Goal: Complete application form

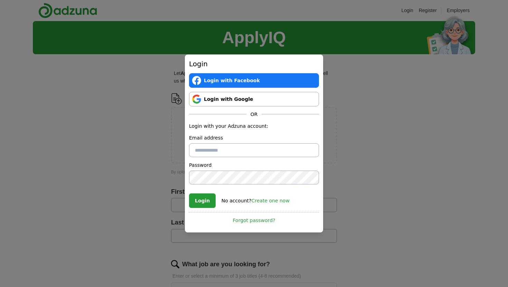
click at [215, 154] on input "Email address" at bounding box center [254, 150] width 130 height 14
type input "**********"
click at [231, 101] on link "Login with Google" at bounding box center [254, 99] width 130 height 15
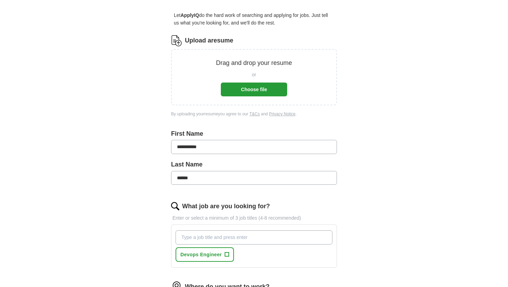
scroll to position [40, 0]
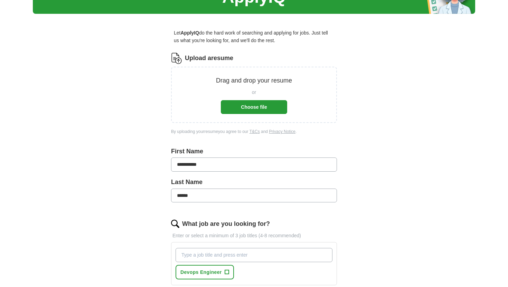
click at [264, 105] on button "Choose file" at bounding box center [254, 107] width 66 height 14
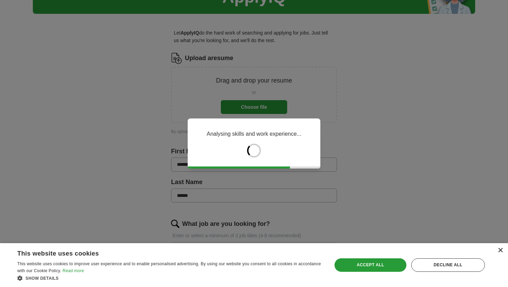
click at [501, 248] on div "×" at bounding box center [499, 250] width 5 height 5
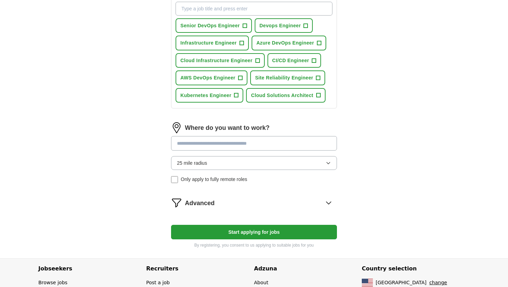
scroll to position [258, 0]
click at [284, 26] on span "Devops Engineer" at bounding box center [279, 26] width 41 height 8
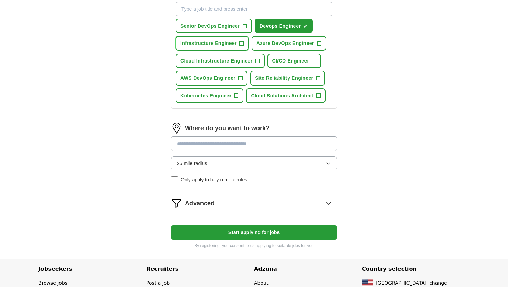
click at [230, 45] on span "Infrastructure Engineer" at bounding box center [208, 43] width 56 height 8
click at [279, 48] on button "Azure DevOps Engineer +" at bounding box center [288, 43] width 75 height 15
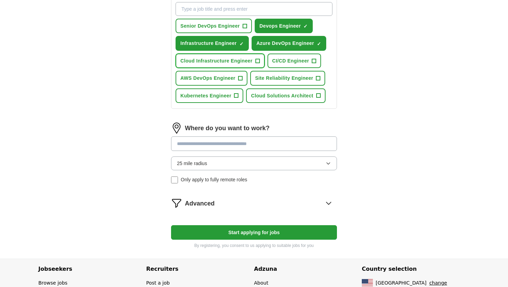
click at [244, 62] on span "Cloud Infrastructure Engineer" at bounding box center [216, 61] width 72 height 8
click at [293, 64] on span "CI/CD Engineer" at bounding box center [290, 61] width 37 height 8
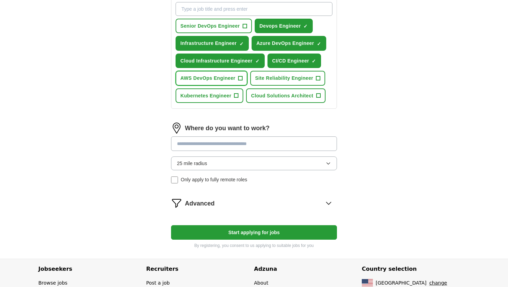
click at [228, 82] on span "AWS DevOps Engineer" at bounding box center [207, 78] width 55 height 8
click at [305, 80] on span "Site Reliability Engineer" at bounding box center [284, 78] width 58 height 8
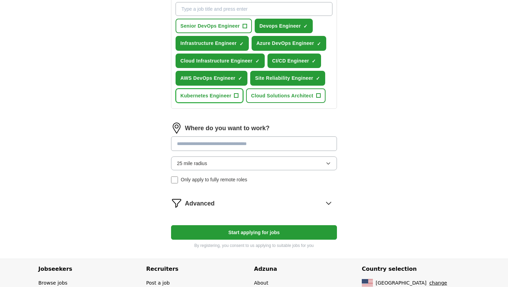
click at [218, 98] on span "Kubernetes Engineer" at bounding box center [205, 96] width 51 height 8
click at [207, 30] on button "Senior DevOps Engineer +" at bounding box center [213, 26] width 76 height 15
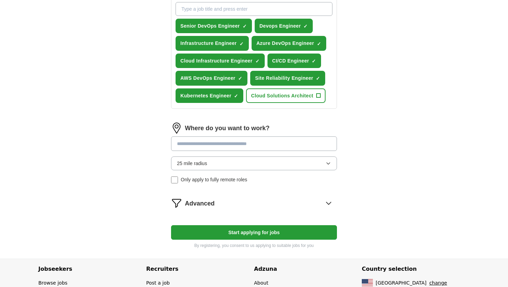
click at [230, 144] on input at bounding box center [254, 143] width 166 height 15
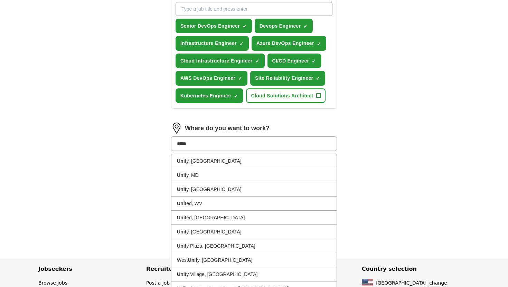
type input "******"
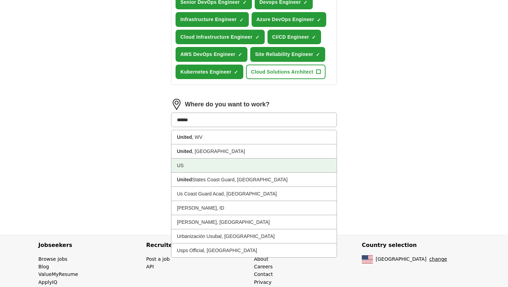
scroll to position [285, 0]
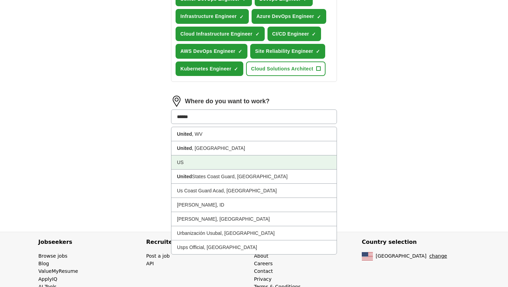
click at [207, 161] on li "US" at bounding box center [253, 162] width 165 height 14
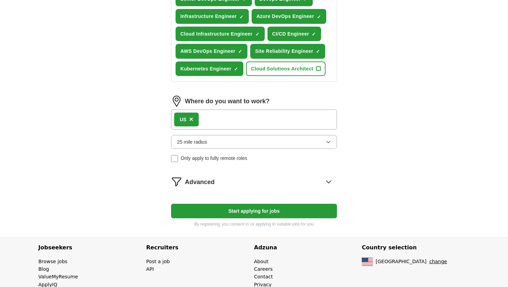
click at [234, 139] on button "25 mile radius" at bounding box center [254, 142] width 166 height 14
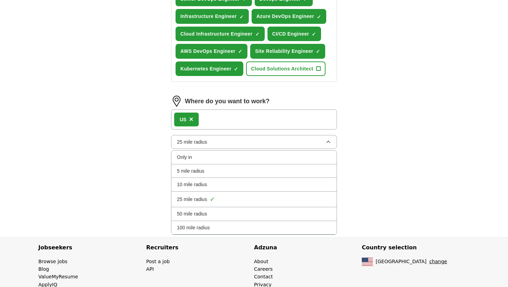
click at [219, 154] on div "Only in" at bounding box center [254, 157] width 154 height 8
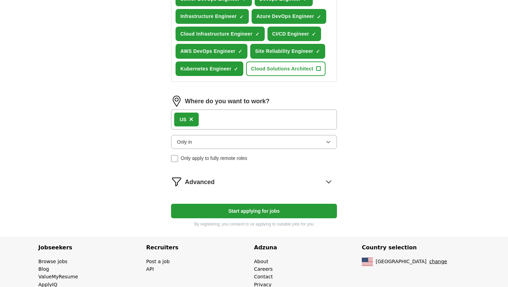
click at [264, 213] on button "Start applying for jobs" at bounding box center [254, 211] width 166 height 15
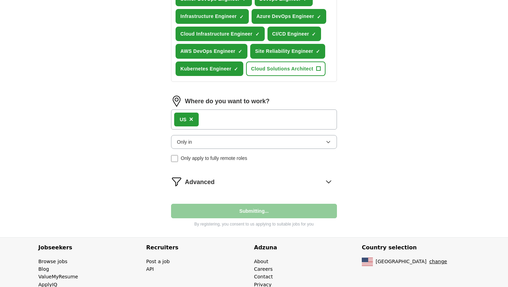
select select "**"
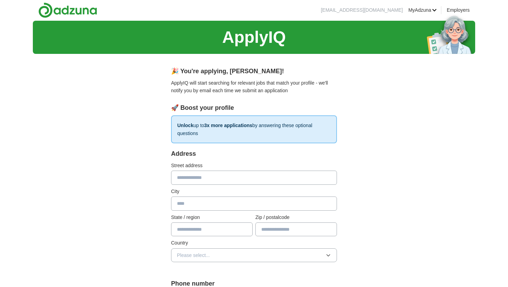
scroll to position [0, 0]
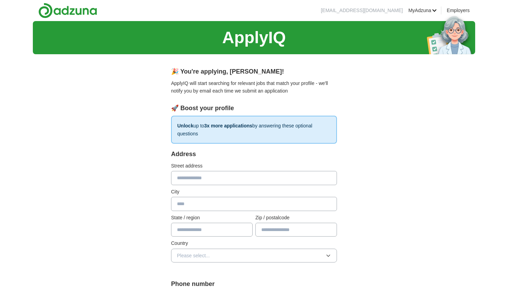
click at [214, 182] on input "text" at bounding box center [254, 178] width 166 height 14
type input "**********"
type input "******"
type input "**"
type input "*****"
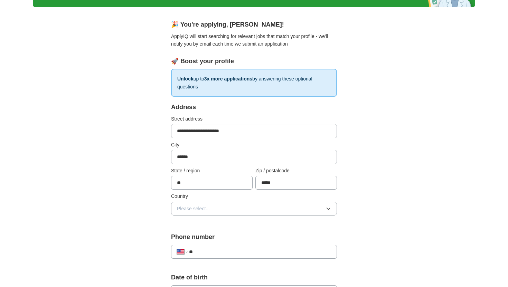
scroll to position [51, 0]
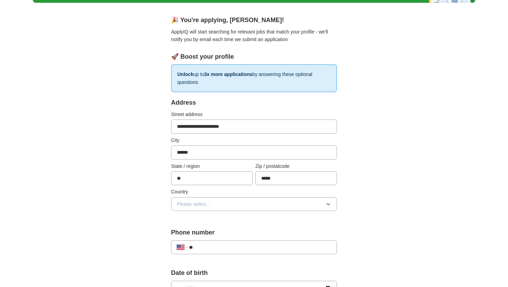
click at [232, 202] on button "Please select..." at bounding box center [254, 204] width 166 height 14
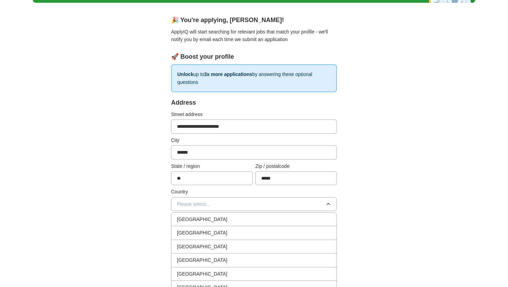
click at [205, 230] on span "United States" at bounding box center [202, 233] width 50 height 8
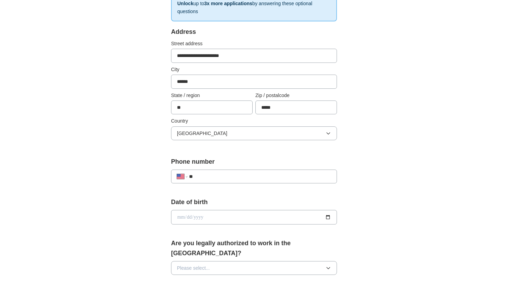
scroll to position [124, 0]
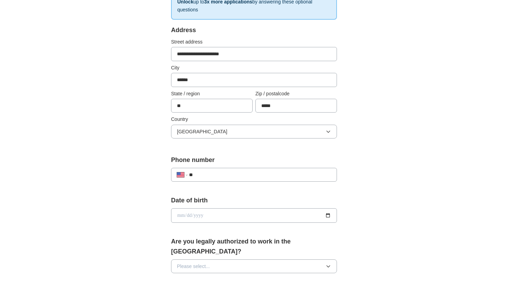
drag, startPoint x: 205, startPoint y: 229, endPoint x: 218, endPoint y: 235, distance: 13.8
click at [218, 235] on form "**********" at bounding box center [254, 272] width 166 height 495
click at [238, 175] on input "**" at bounding box center [260, 175] width 142 height 8
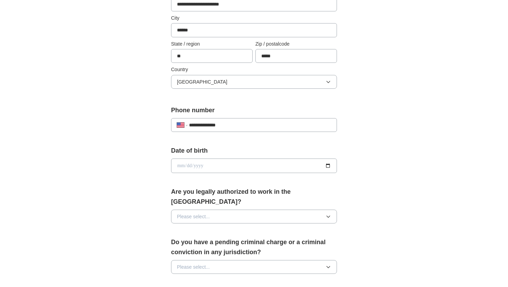
scroll to position [176, 0]
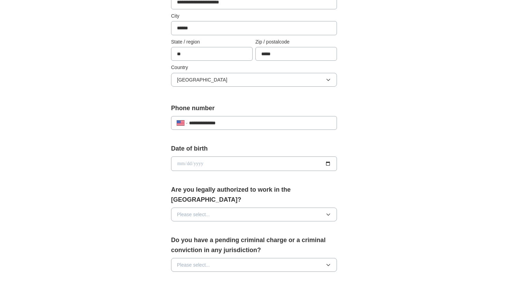
type input "**********"
click at [325, 162] on input "date" at bounding box center [254, 163] width 166 height 15
type input "**********"
click at [222, 209] on button "Please select..." at bounding box center [254, 215] width 166 height 14
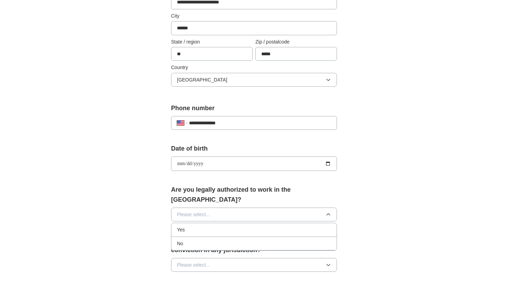
click at [206, 226] on div "Yes" at bounding box center [254, 230] width 154 height 8
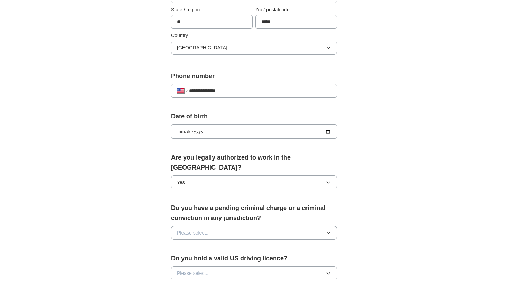
scroll to position [210, 0]
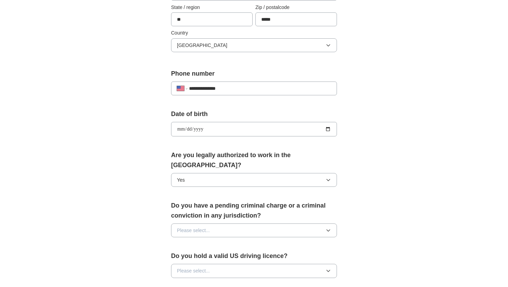
click at [246, 224] on button "Please select..." at bounding box center [254, 231] width 166 height 14
click at [219, 256] on div "No" at bounding box center [254, 260] width 154 height 8
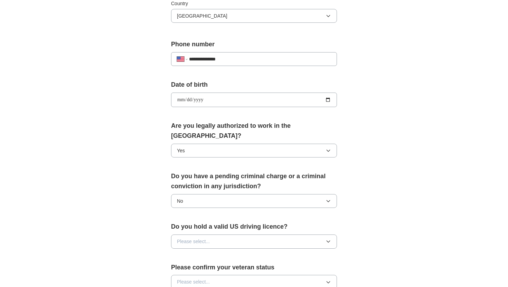
scroll to position [246, 0]
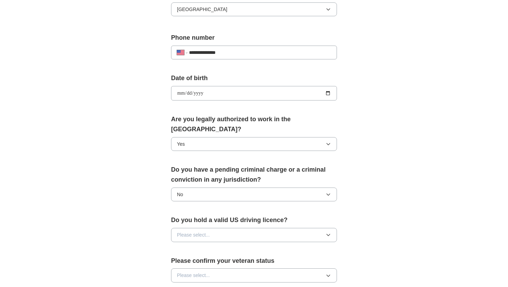
click at [235, 228] on button "Please select..." at bounding box center [254, 235] width 166 height 14
click at [211, 247] on div "Yes" at bounding box center [254, 251] width 154 height 8
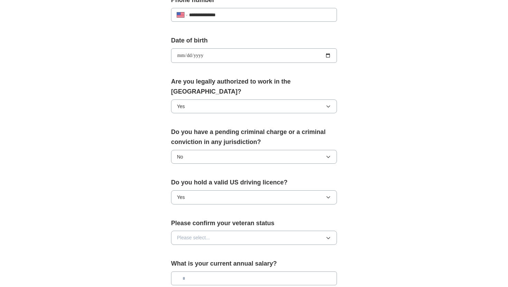
scroll to position [286, 0]
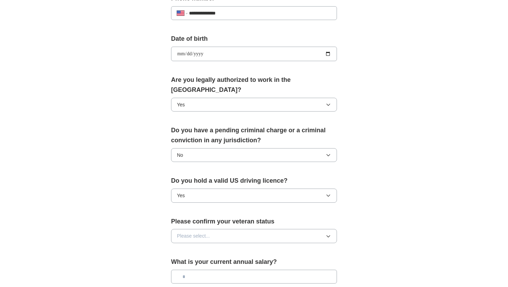
click at [230, 229] on button "Please select..." at bounding box center [254, 236] width 166 height 14
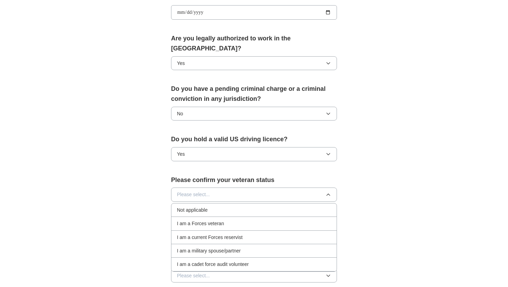
scroll to position [327, 0]
click at [205, 206] on span "Not applicable" at bounding box center [192, 210] width 31 height 8
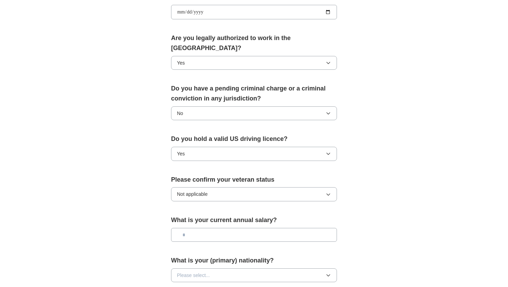
click at [212, 230] on input "text" at bounding box center [254, 235] width 166 height 14
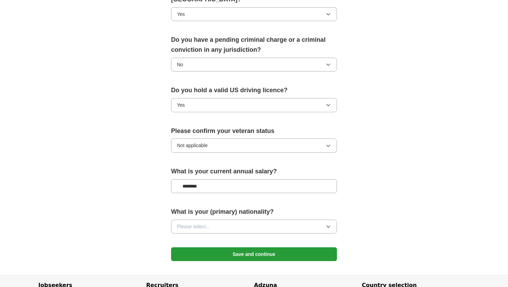
scroll to position [377, 0]
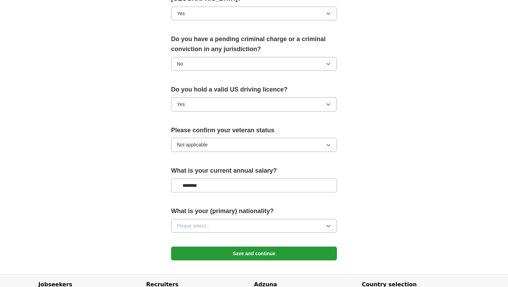
type input "********"
click at [236, 220] on button "Please select..." at bounding box center [254, 226] width 166 height 14
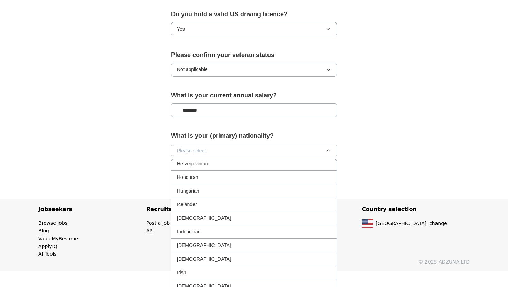
scroll to position [1036, 0]
click at [239, 215] on div "Indian" at bounding box center [254, 219] width 154 height 8
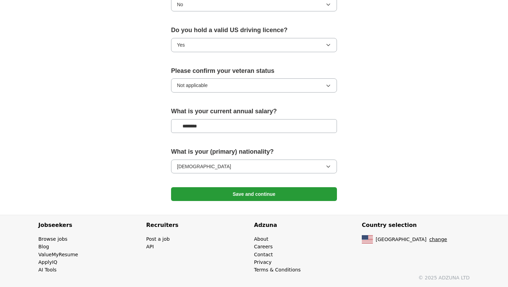
scroll to position [426, 0]
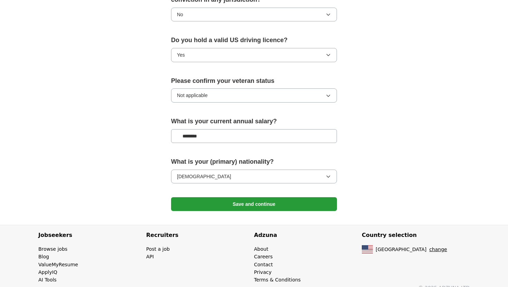
click at [245, 197] on button "Save and continue" at bounding box center [254, 204] width 166 height 14
